Goal: Use online tool/utility: Utilize a website feature to perform a specific function

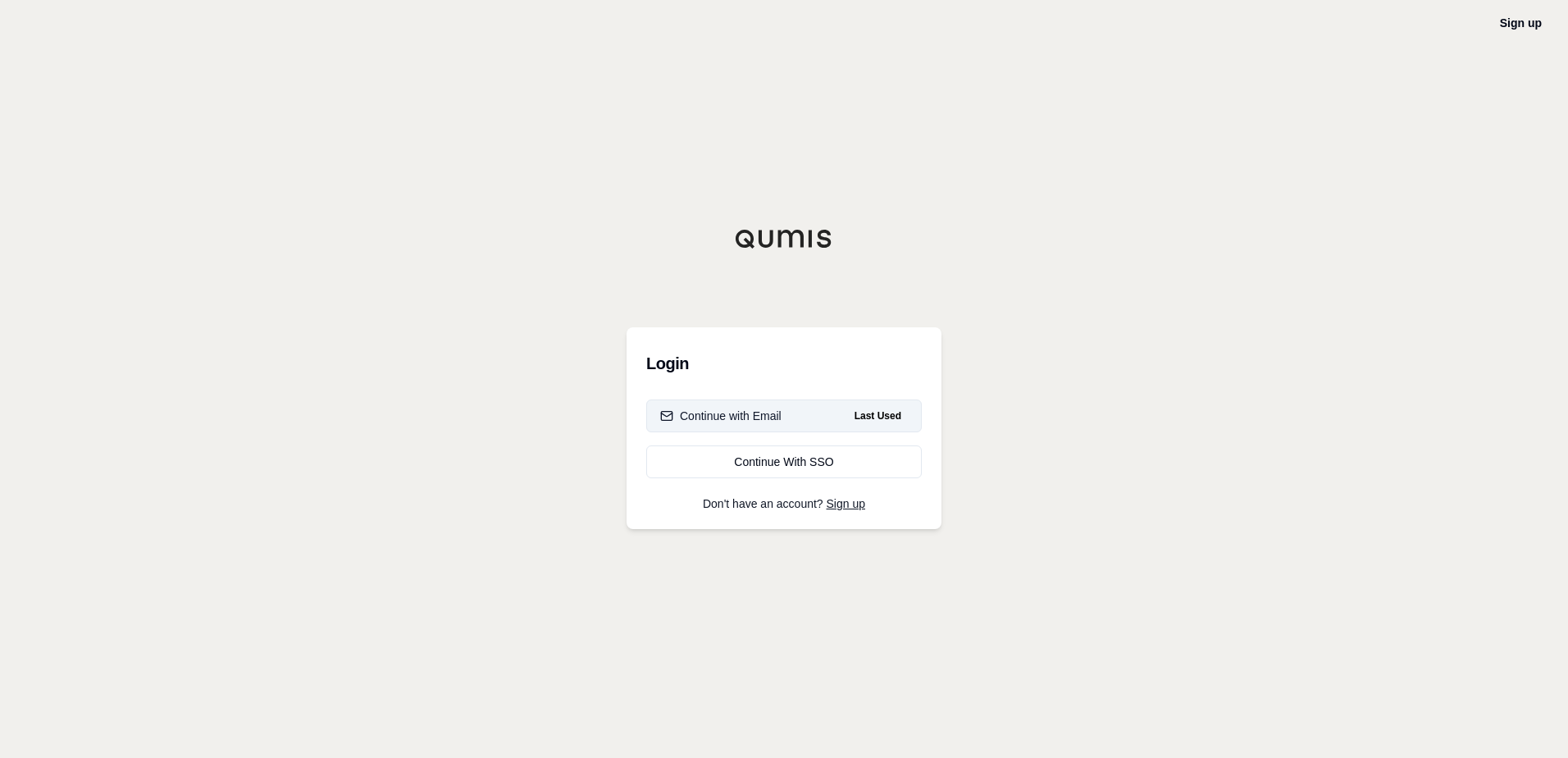
click at [686, 413] on div "Continue with Email" at bounding box center [721, 415] width 122 height 16
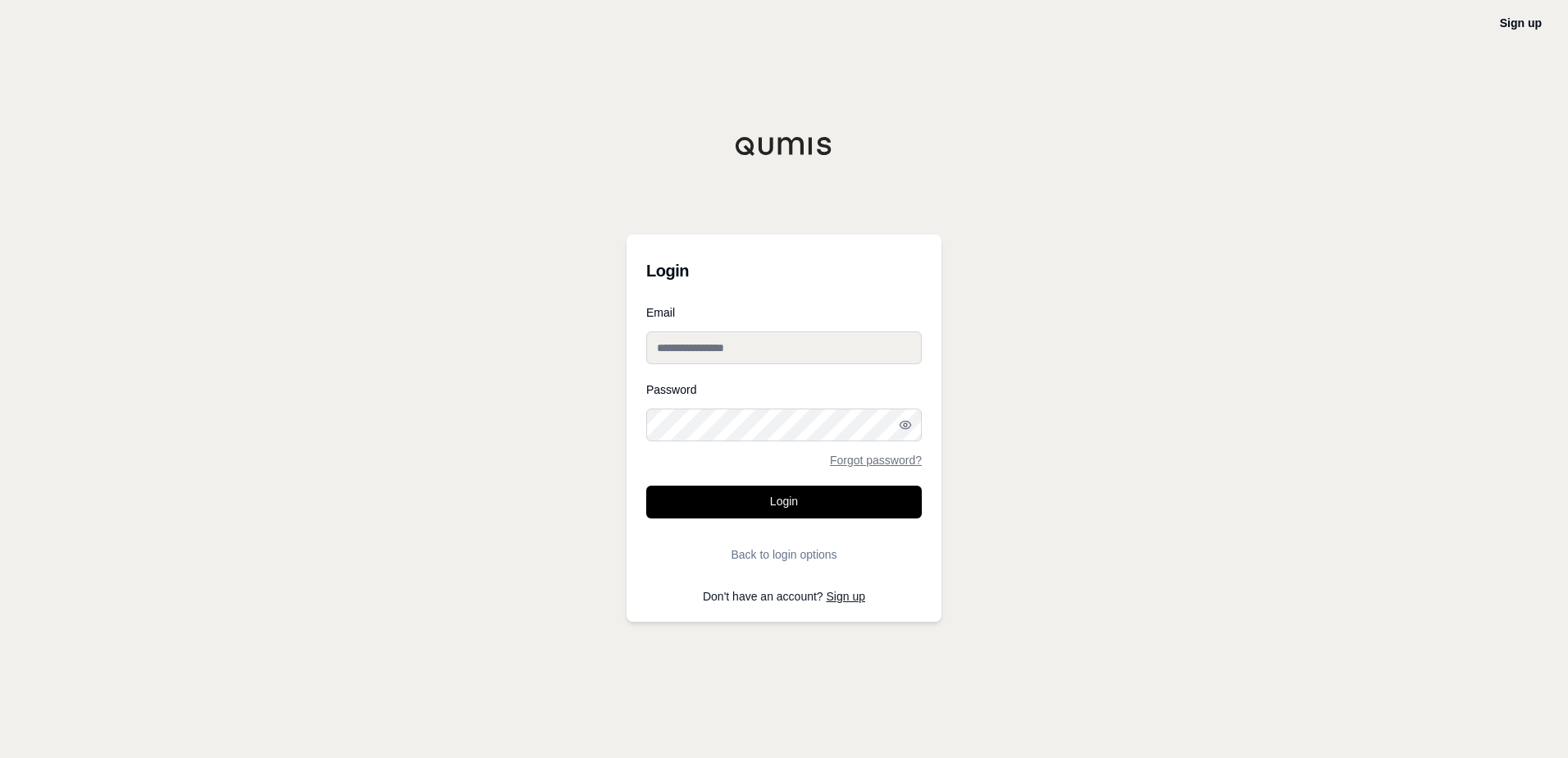
click at [717, 352] on input "Email" at bounding box center [784, 347] width 275 height 33
type input "**********"
click at [647, 486] on button "Login" at bounding box center [784, 502] width 275 height 33
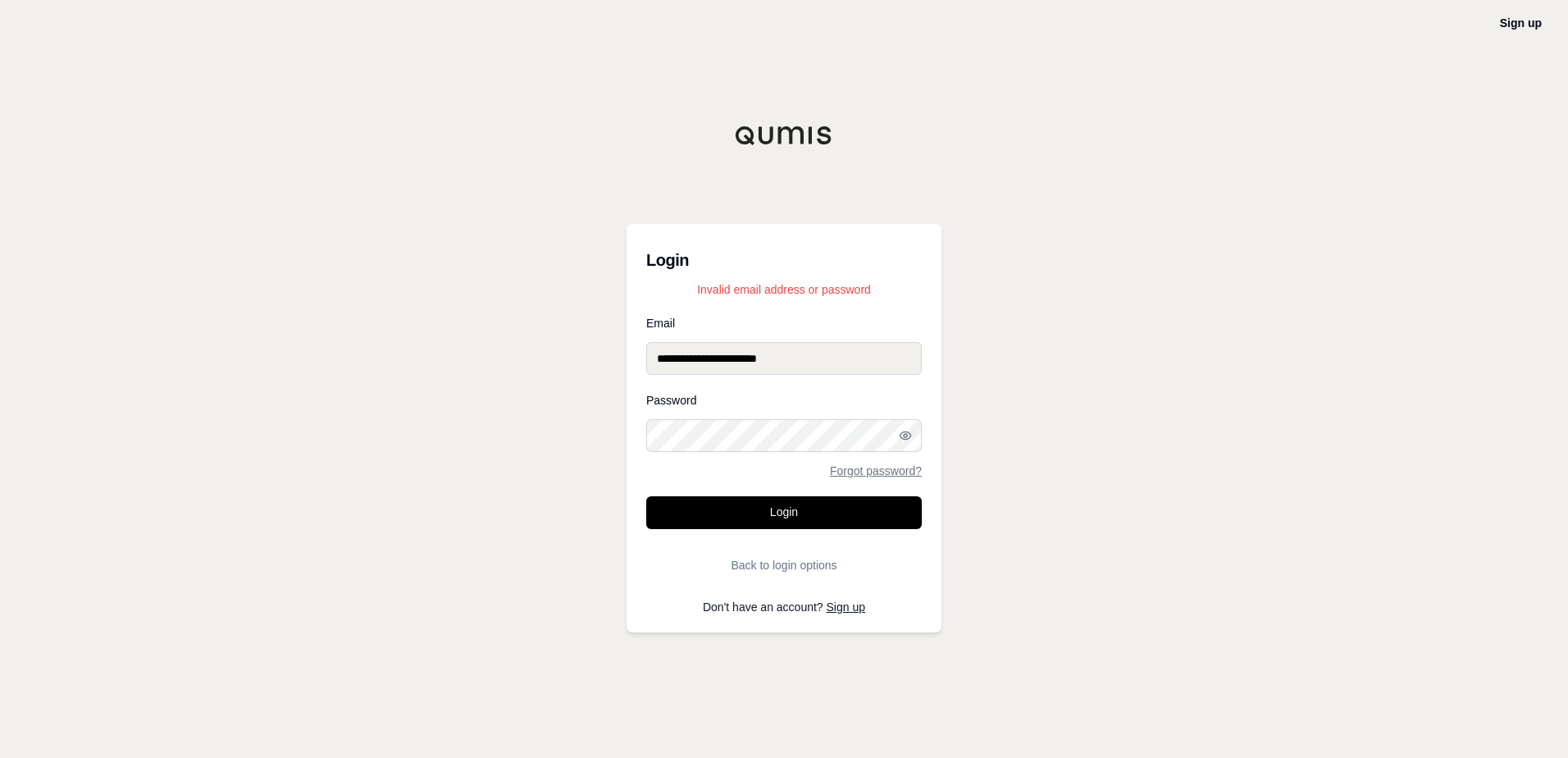
click at [647, 496] on button "Login" at bounding box center [784, 512] width 275 height 33
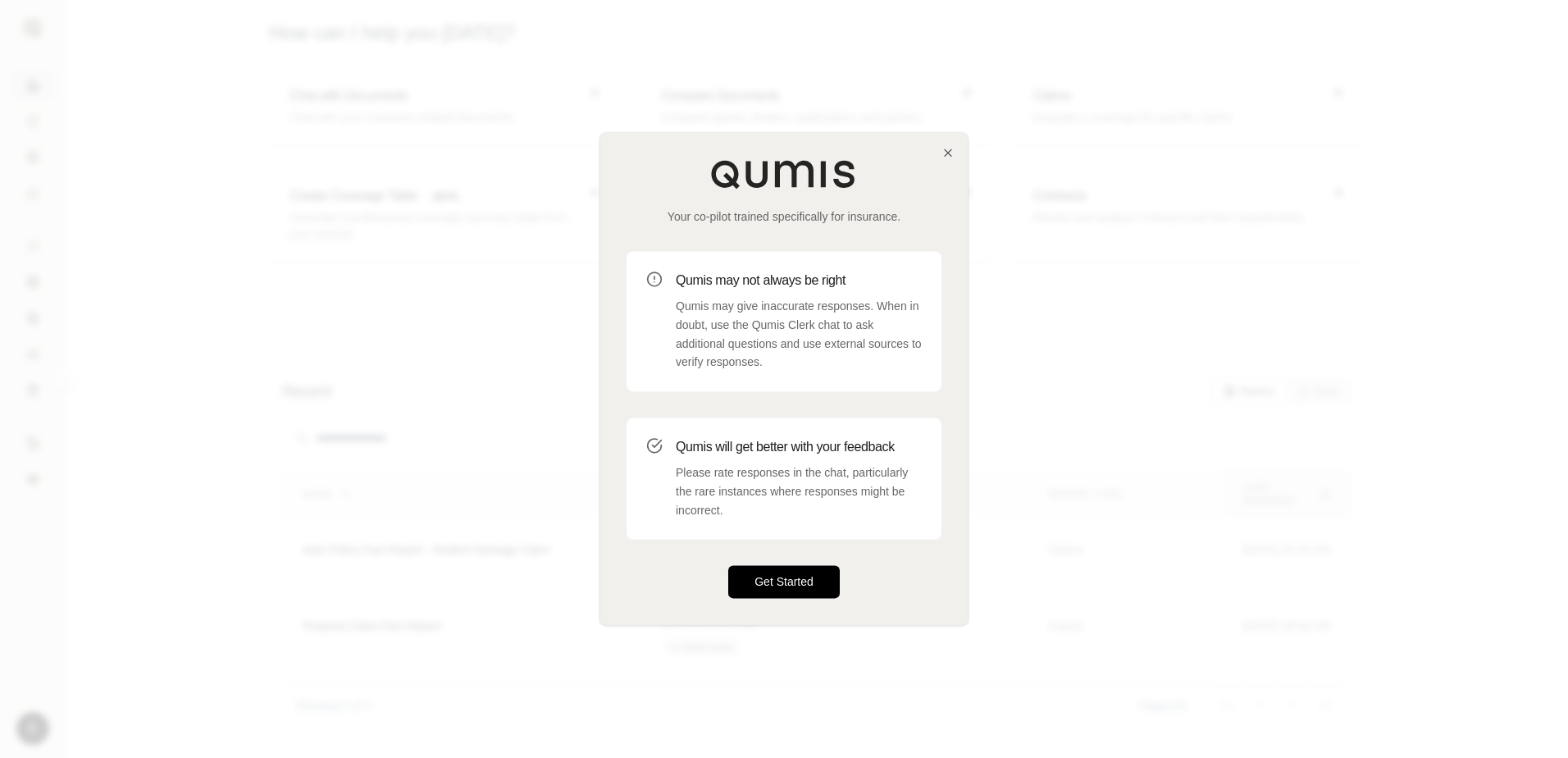
click at [794, 585] on button "Get Started" at bounding box center [784, 582] width 111 height 33
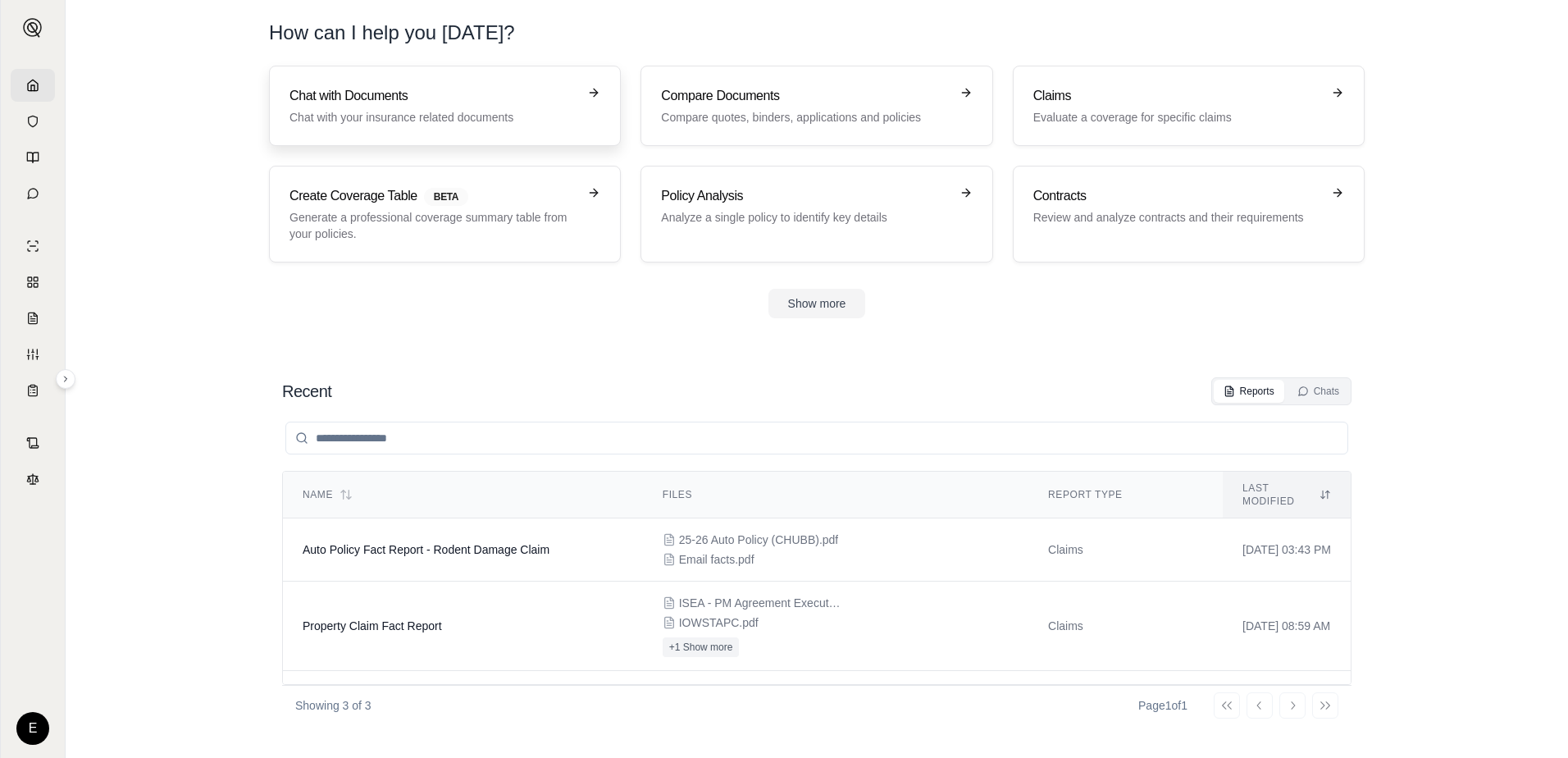
click at [412, 108] on div "Chat with Documents Chat with your insurance related documents" at bounding box center [434, 106] width 288 height 39
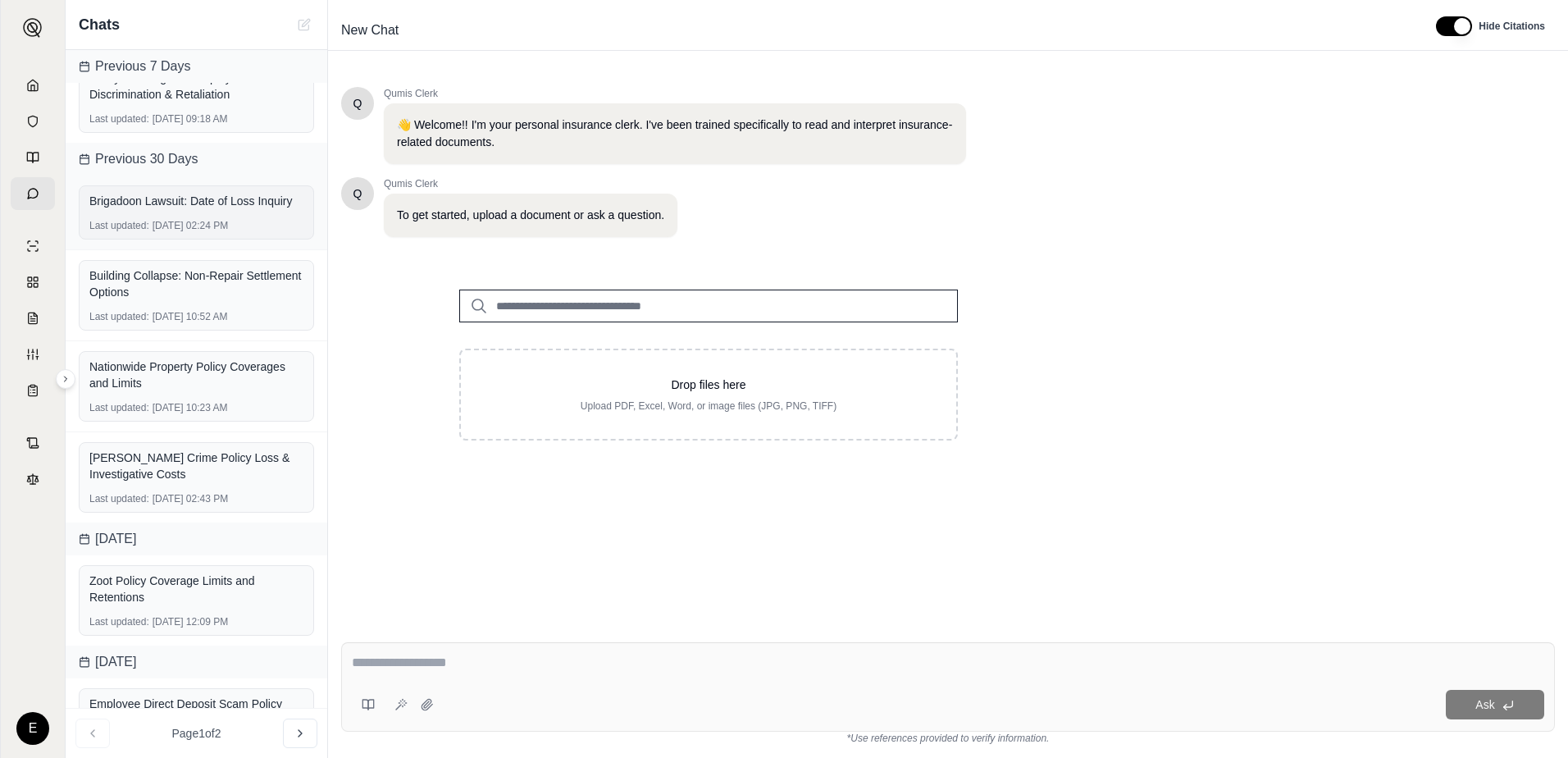
scroll to position [471, 0]
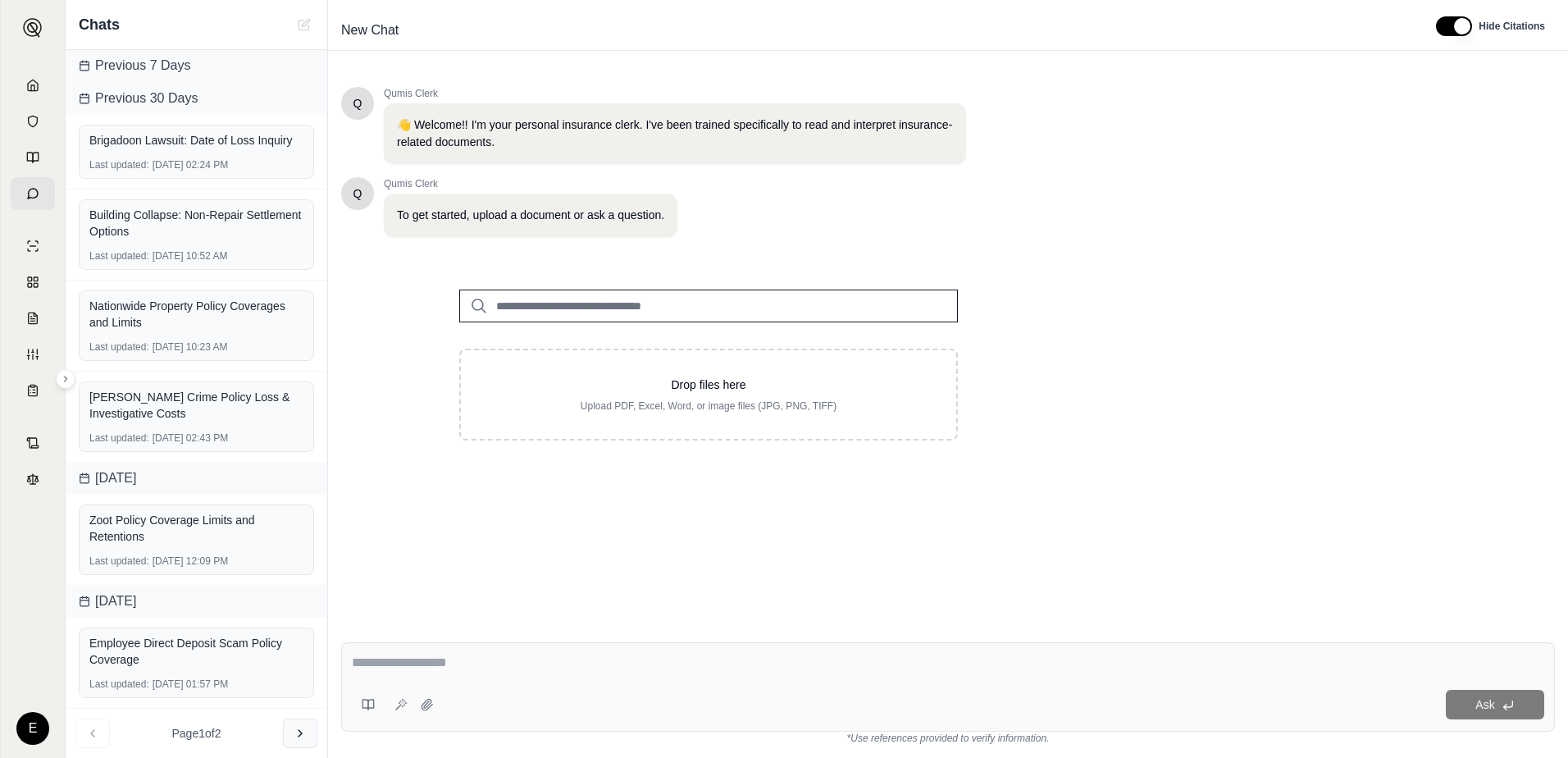
click at [297, 736] on icon at bounding box center [300, 733] width 13 height 13
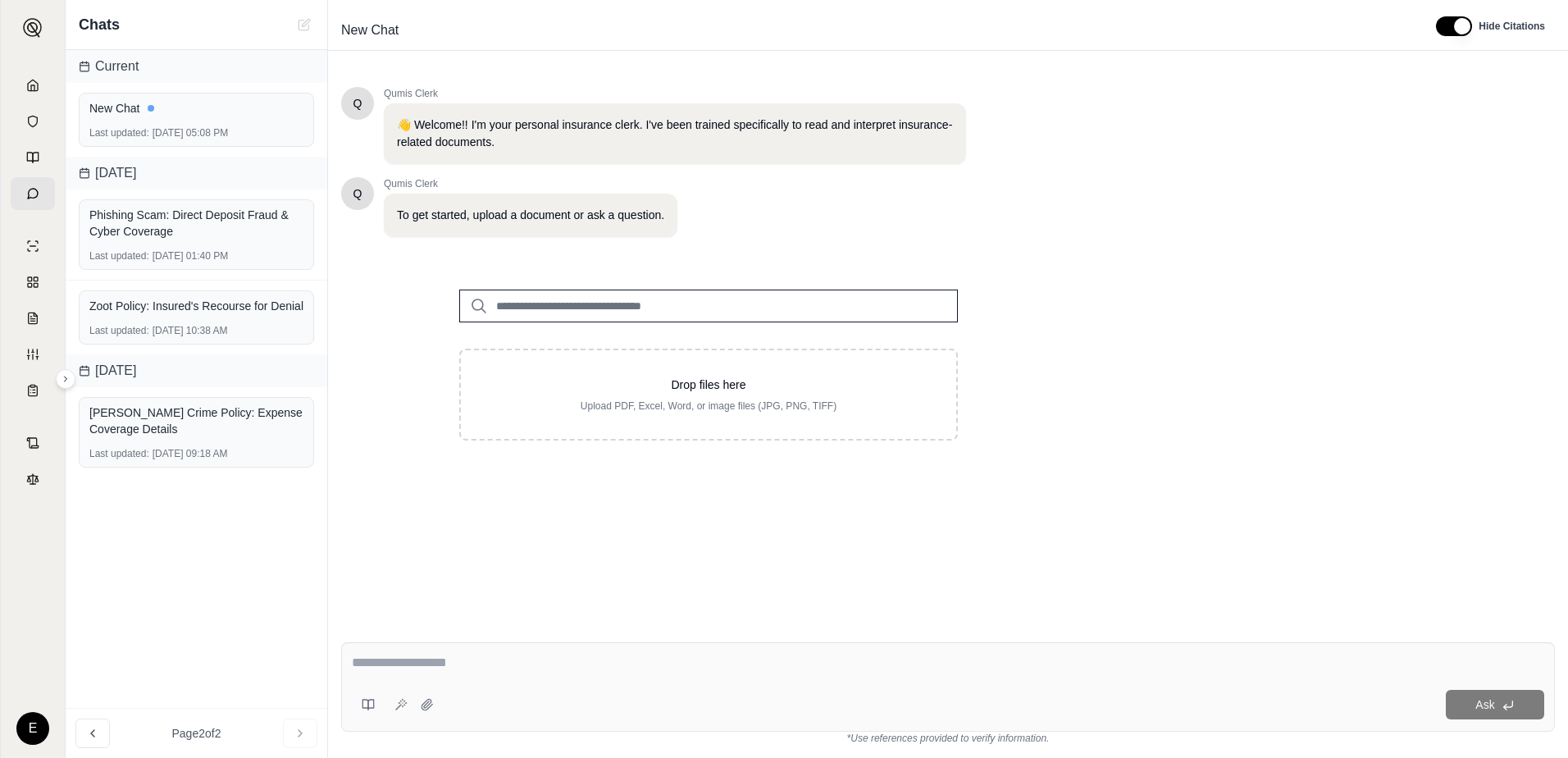
scroll to position [0, 0]
